Goal: Task Accomplishment & Management: Use online tool/utility

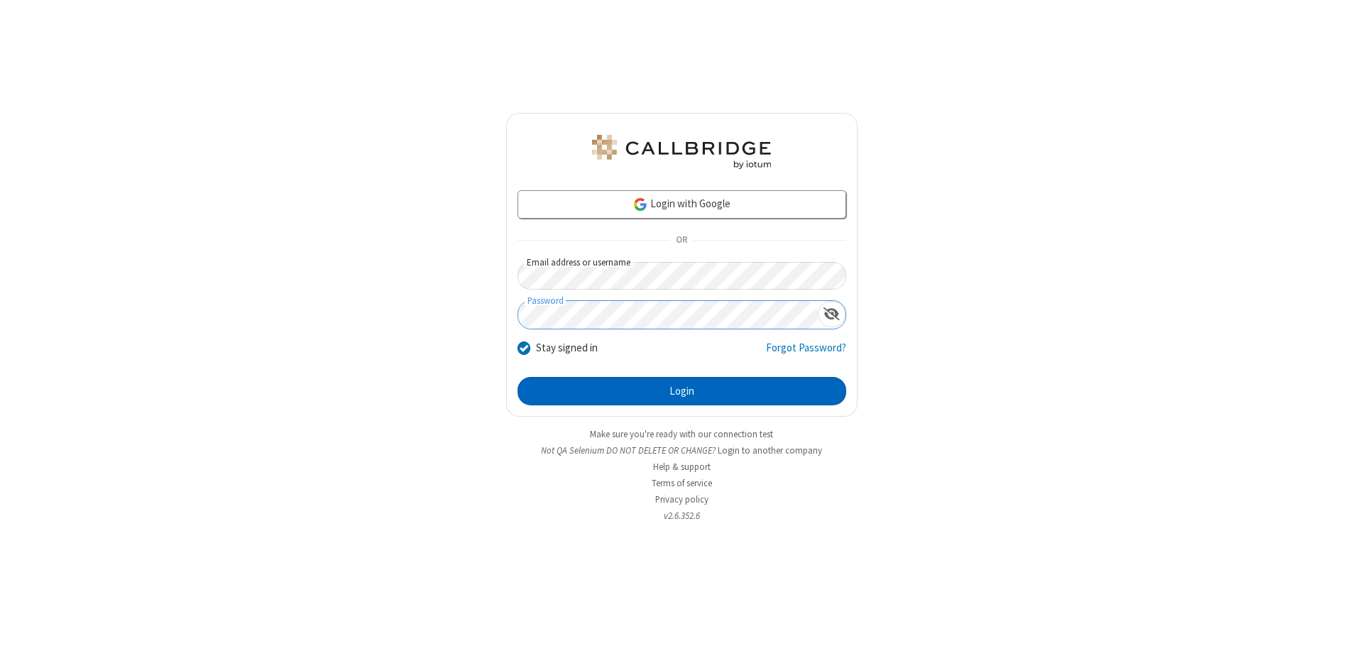
click at [681, 391] on button "Login" at bounding box center [681, 391] width 329 height 28
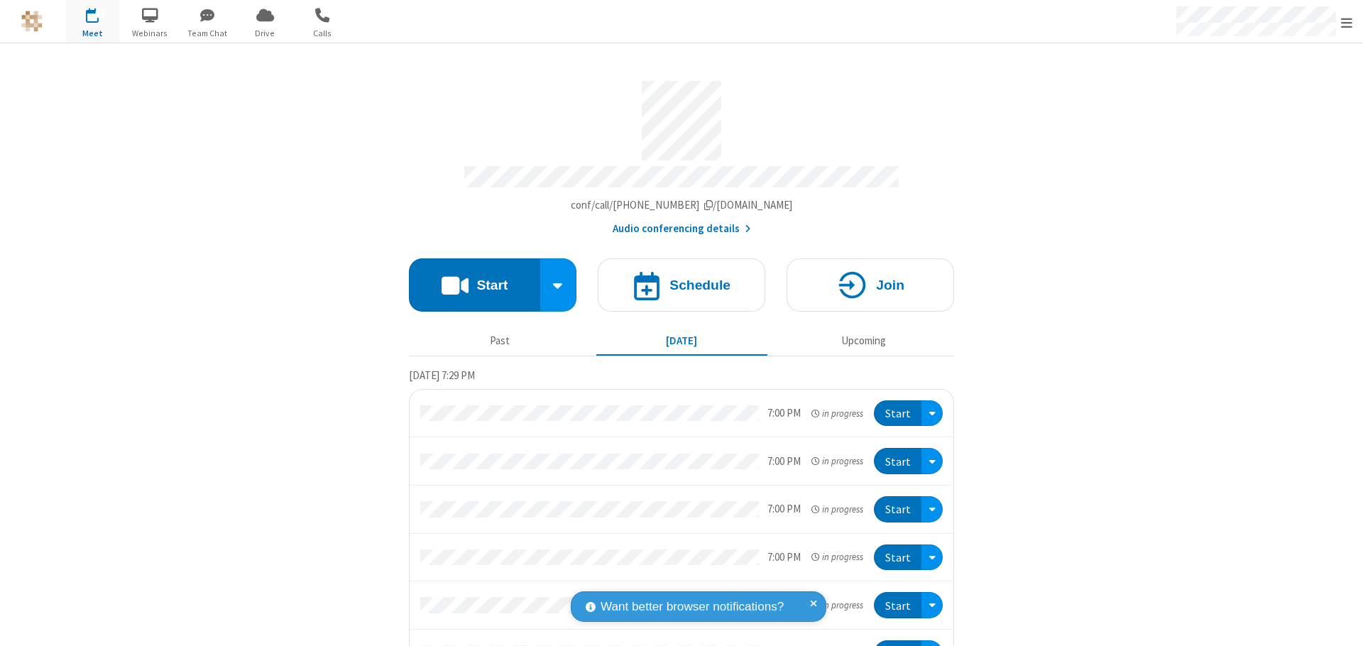
click at [468, 278] on button "Start" at bounding box center [474, 284] width 131 height 53
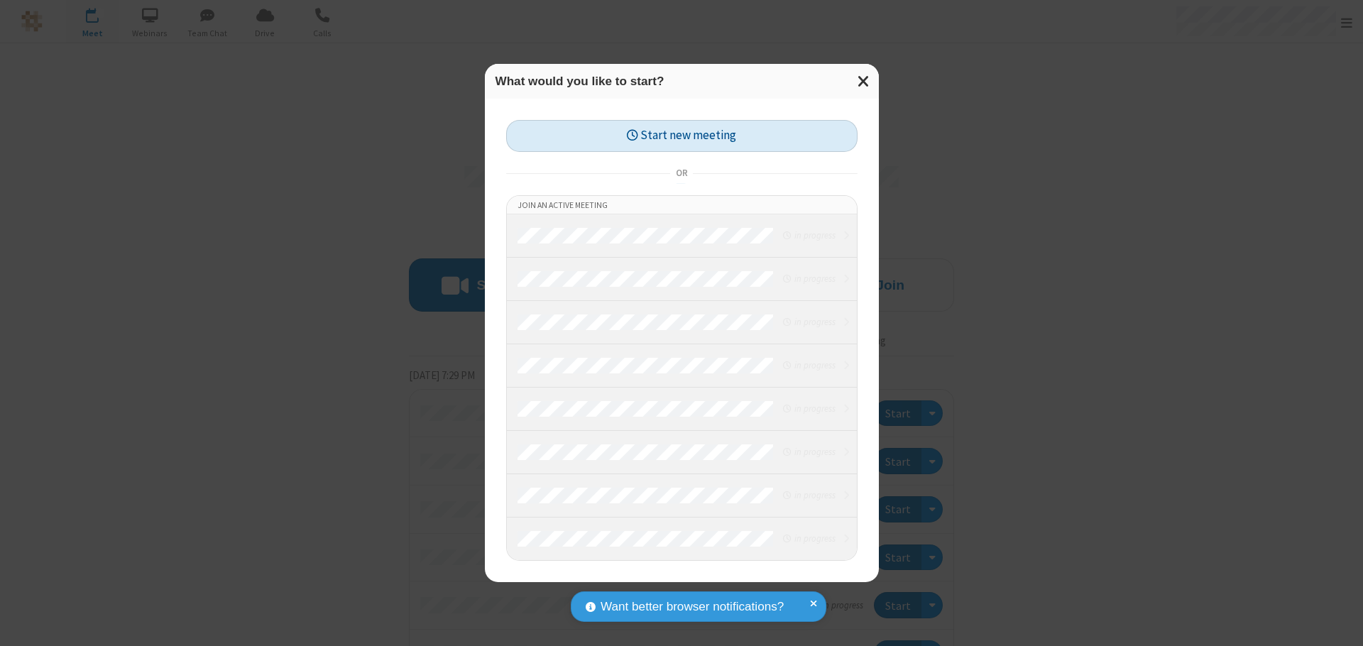
click at [681, 136] on button "Start new meeting" at bounding box center [681, 136] width 351 height 32
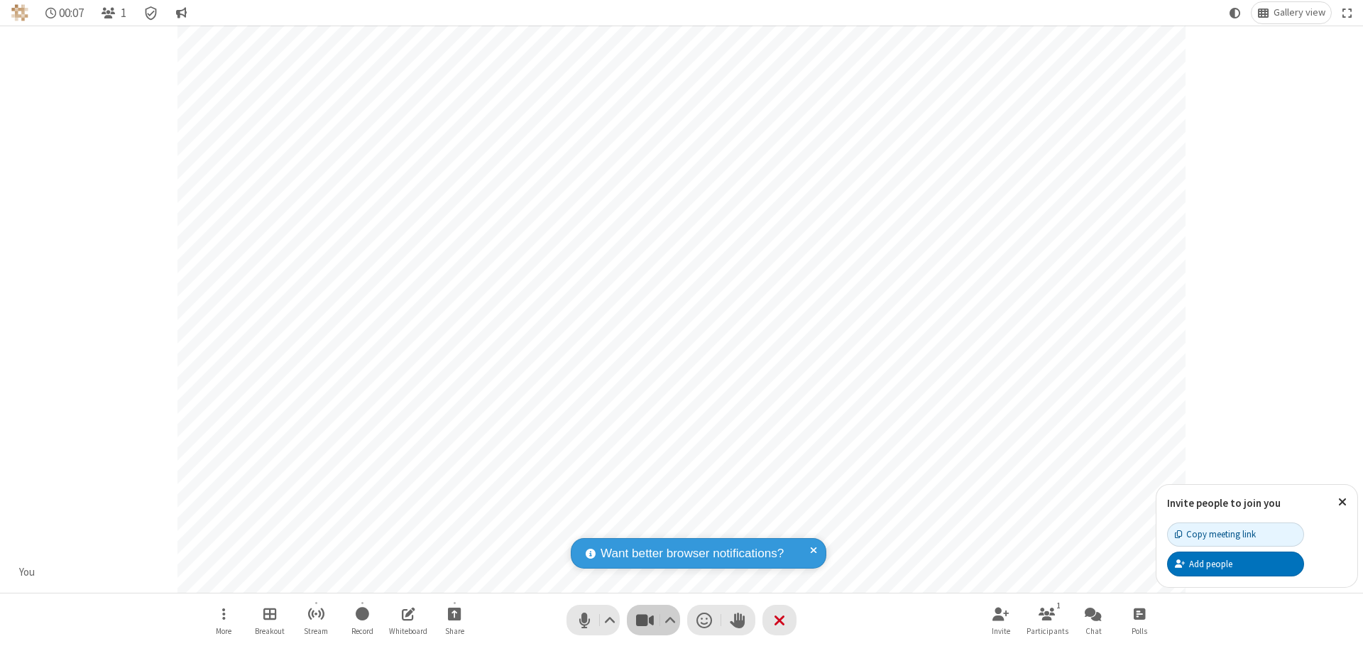
click at [644, 620] on span "Stop video (⌘+Shift+V)" at bounding box center [644, 620] width 21 height 21
click at [644, 620] on span "Start video (⌘+Shift+V)" at bounding box center [644, 620] width 21 height 21
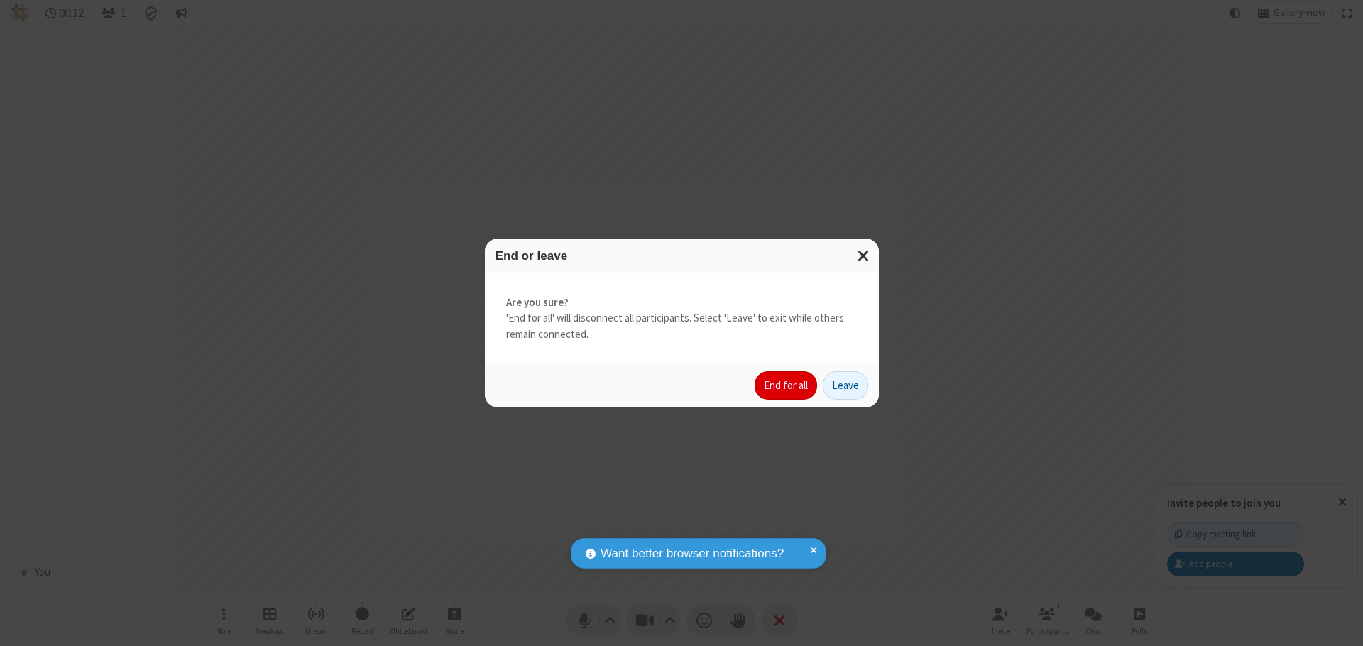
click at [786, 385] on button "End for all" at bounding box center [785, 385] width 62 height 28
